Goal: Information Seeking & Learning: Find specific fact

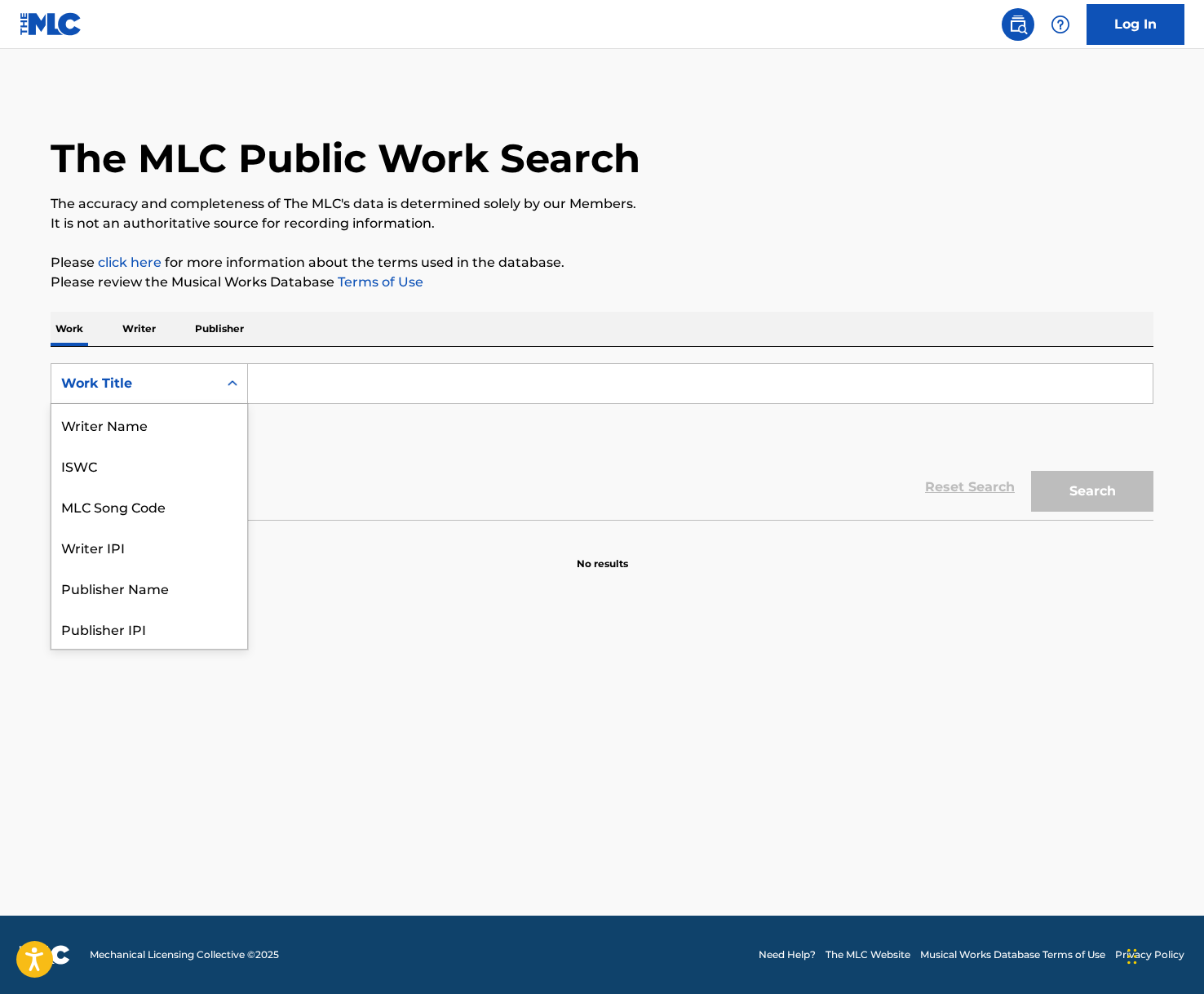
click at [96, 382] on div "Work Title" at bounding box center [134, 383] width 147 height 19
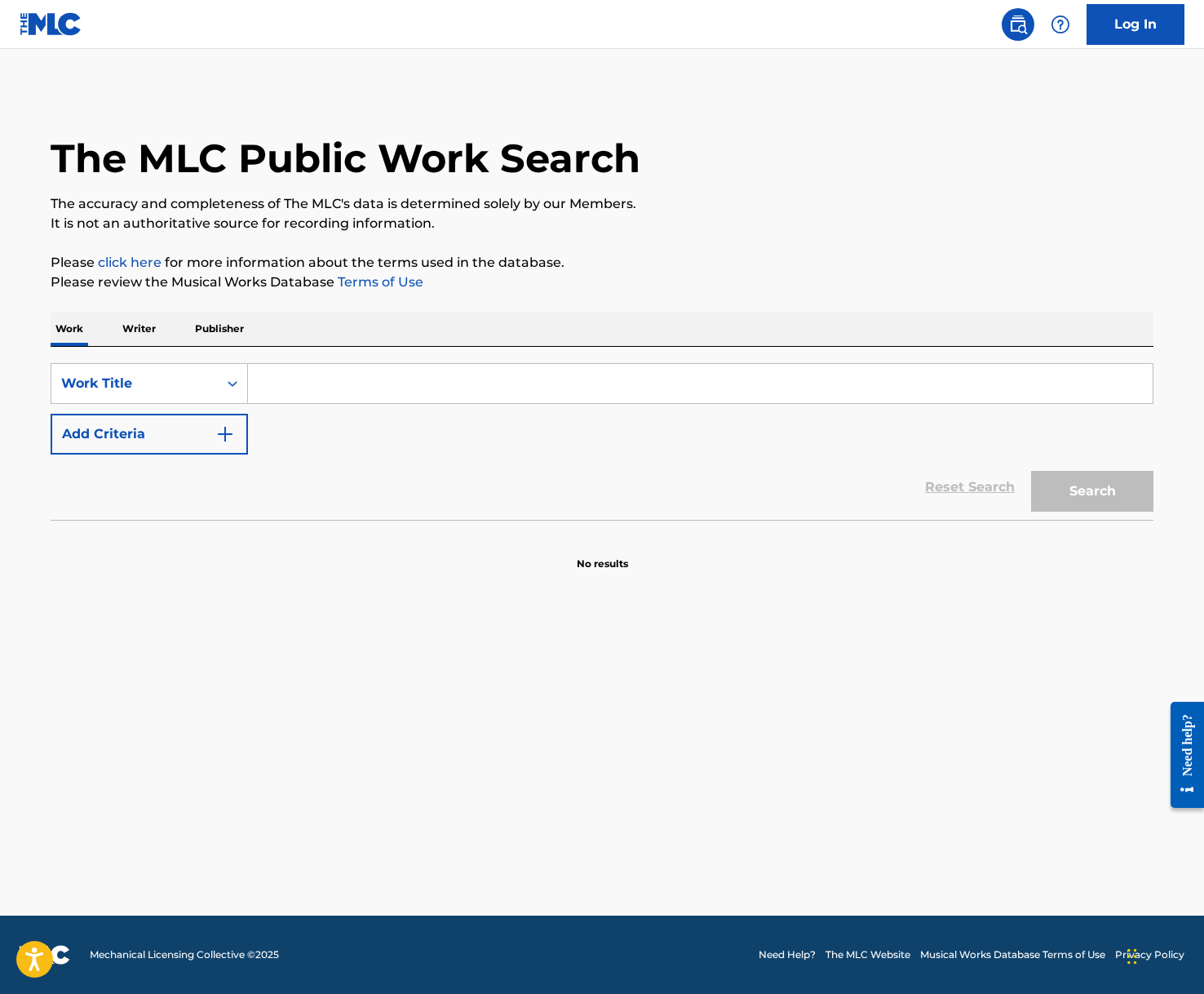
drag, startPoint x: 84, startPoint y: 396, endPoint x: 78, endPoint y: 385, distance: 12.5
click at [83, 393] on div "Work Title" at bounding box center [134, 383] width 166 height 31
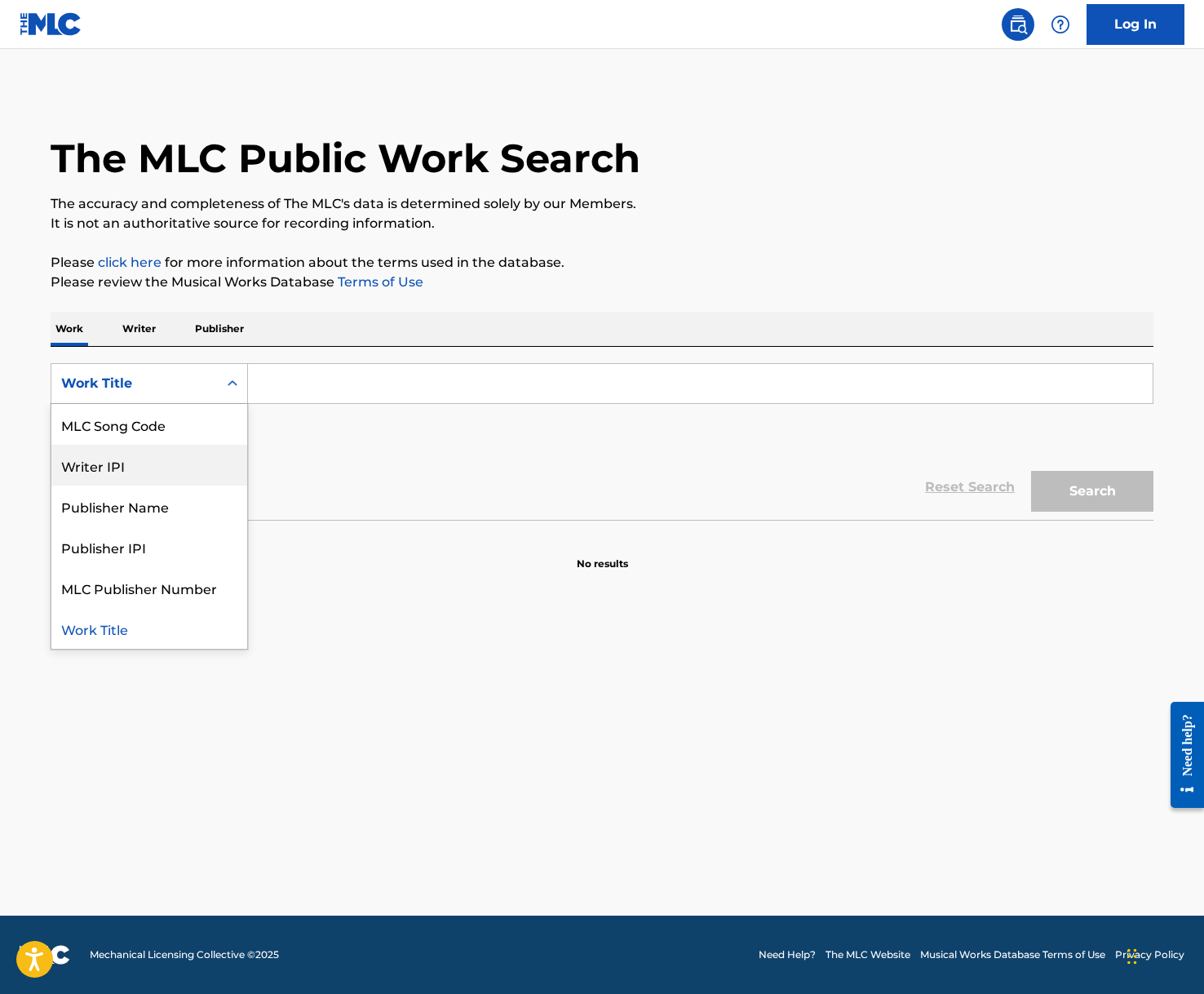
drag, startPoint x: 132, startPoint y: 468, endPoint x: 132, endPoint y: 457, distance: 11.0
click at [132, 463] on div "Writer IPI" at bounding box center [149, 464] width 196 height 41
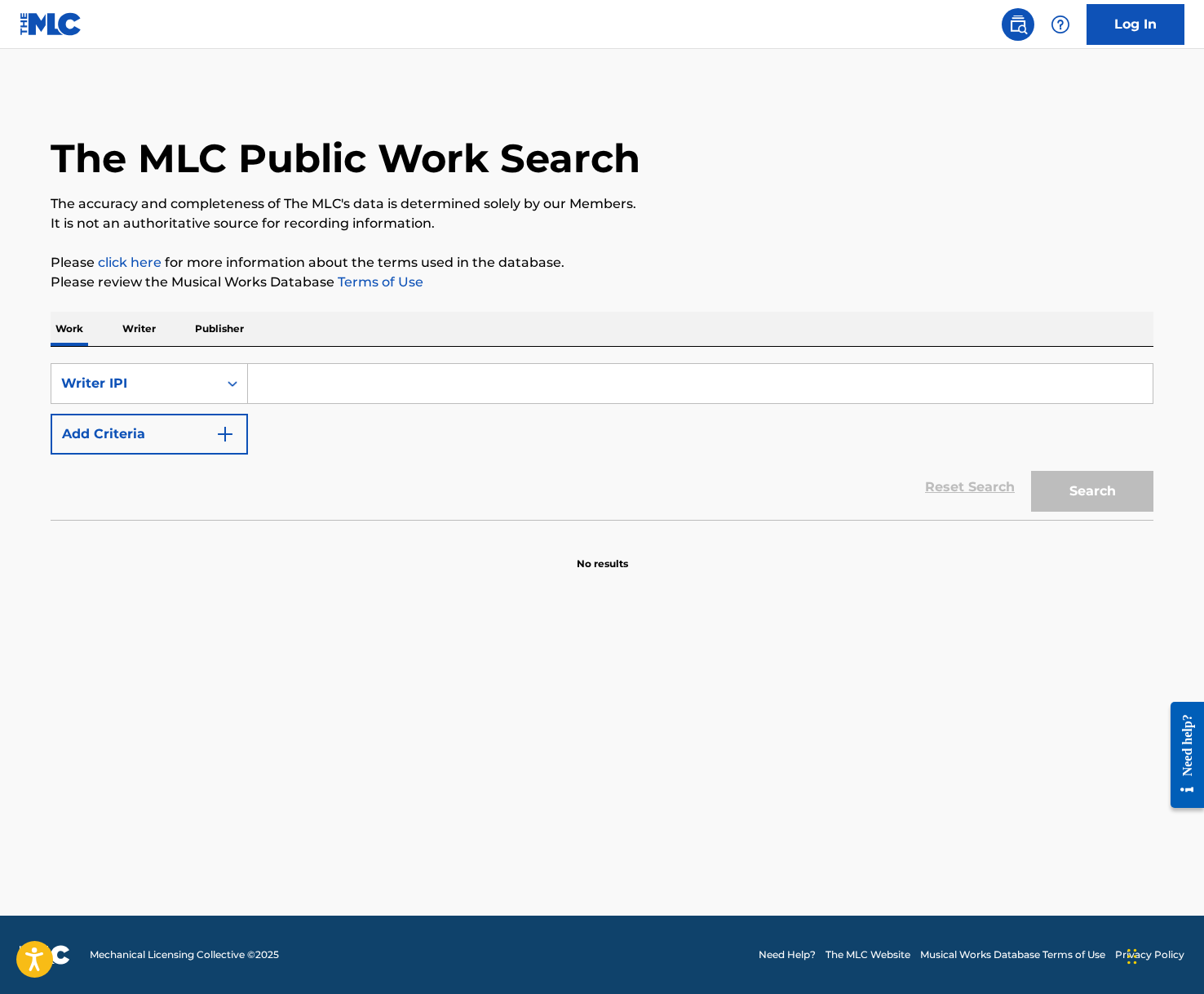
click at [393, 365] on input "Search Form" at bounding box center [700, 383] width 904 height 39
paste input "782484899"
type input "00782484899"
click at [1032, 470] on button "Search" at bounding box center [1092, 490] width 122 height 41
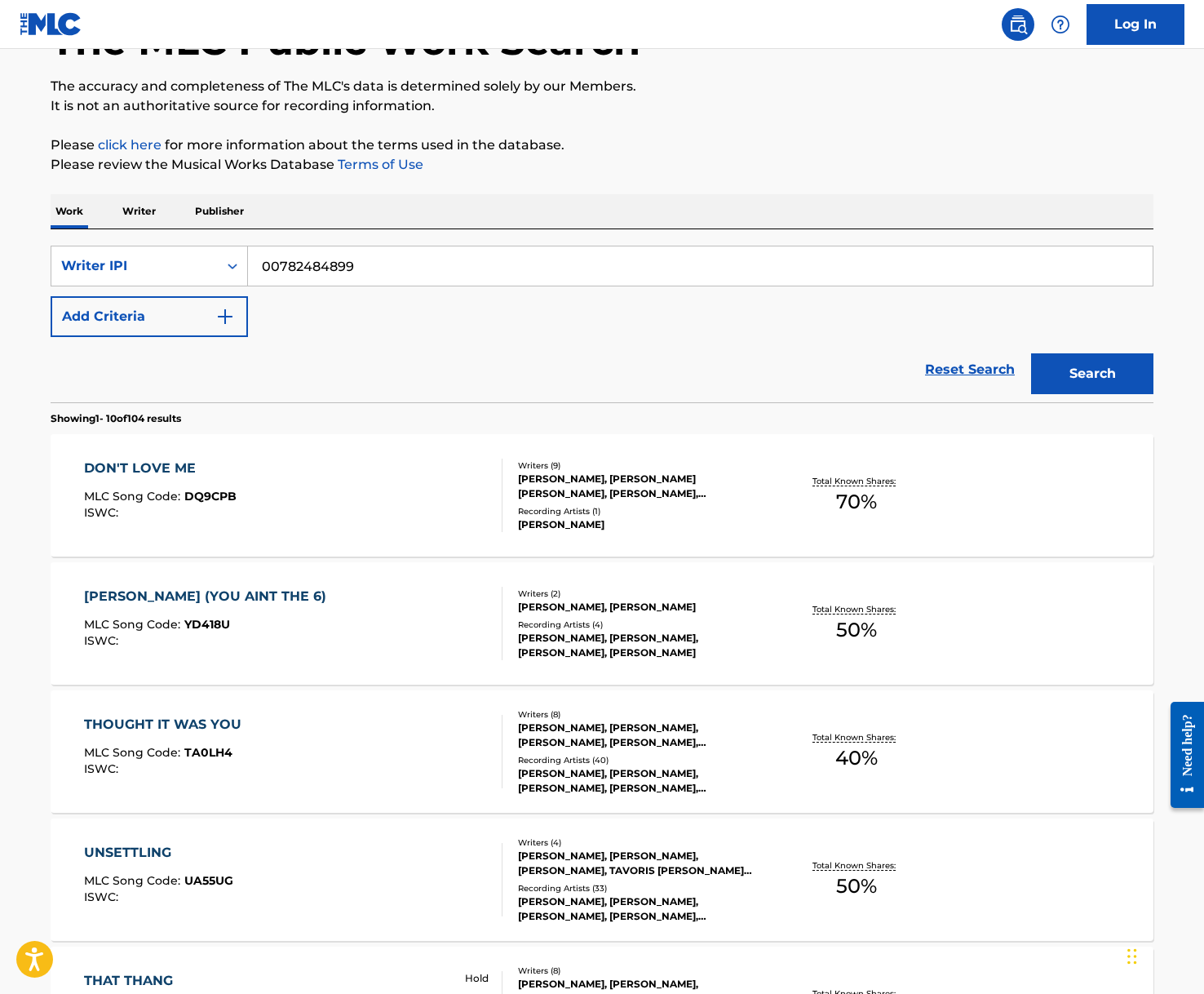
scroll to position [117, 0]
click at [105, 464] on div "DON'T LOVE ME" at bounding box center [159, 469] width 152 height 19
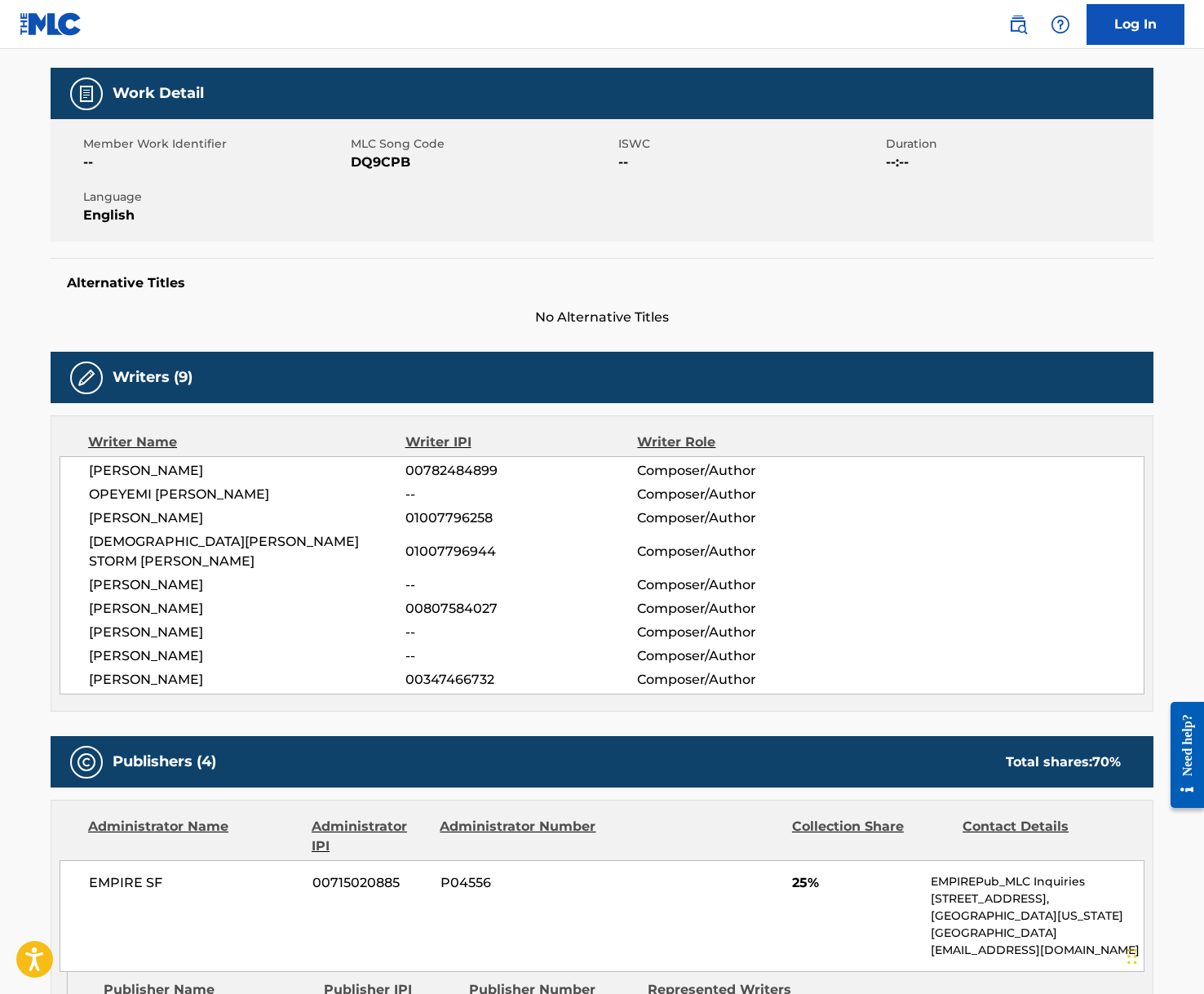
scroll to position [80, 0]
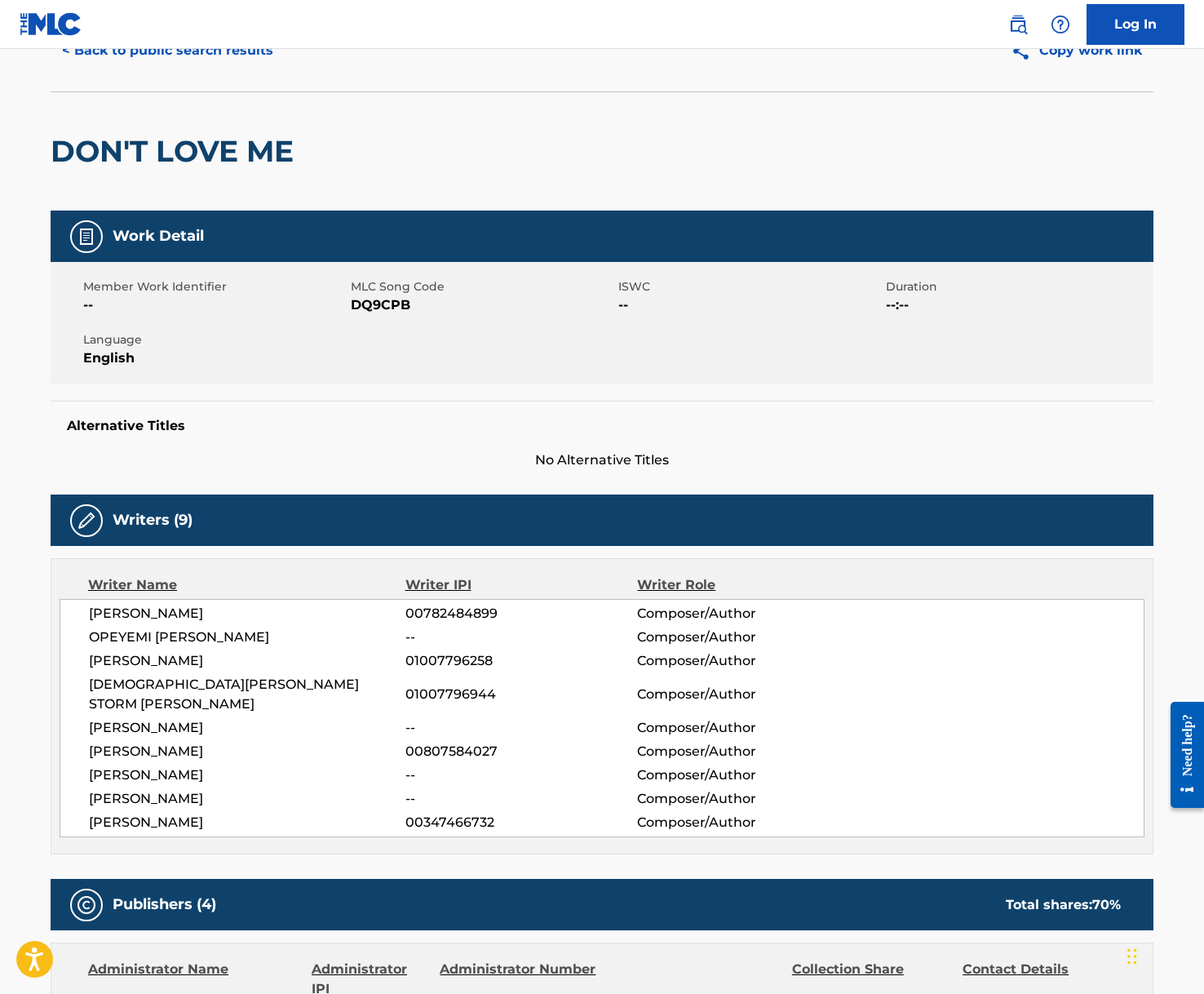
click at [229, 56] on button "< Back to public search results" at bounding box center [167, 51] width 234 height 41
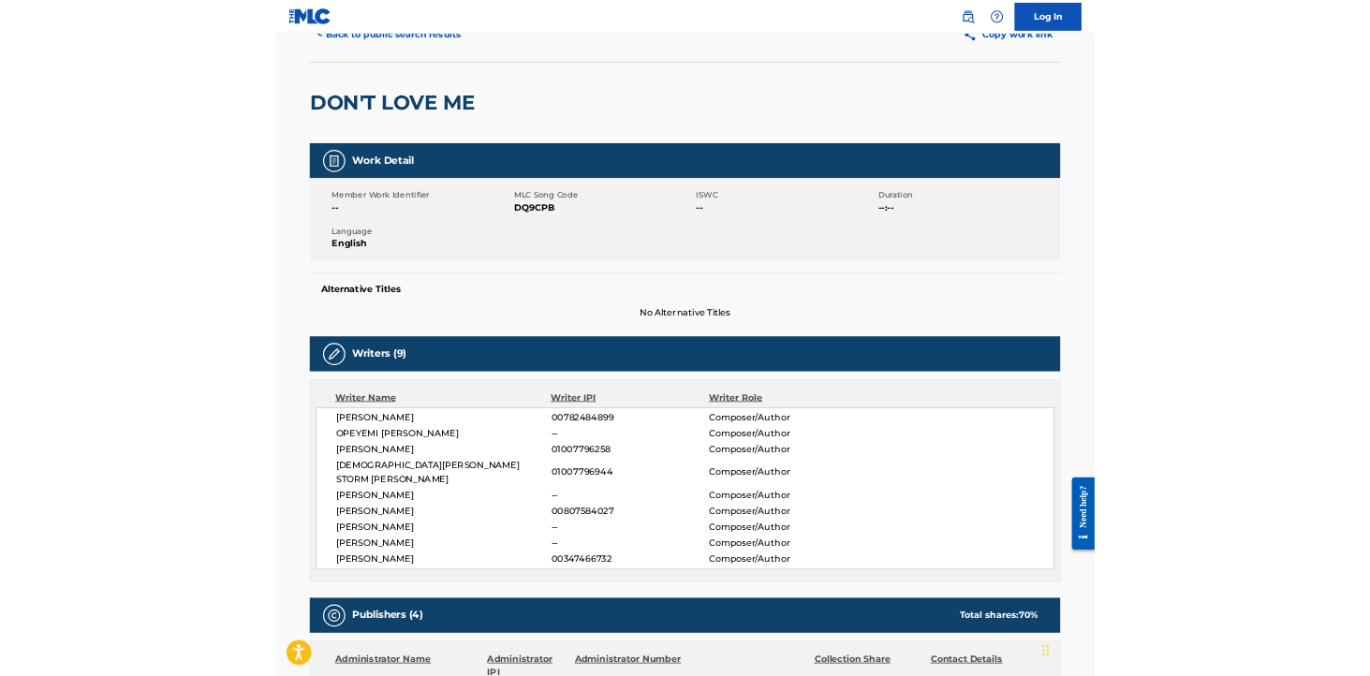
scroll to position [134, 0]
